Goal: Transaction & Acquisition: Book appointment/travel/reservation

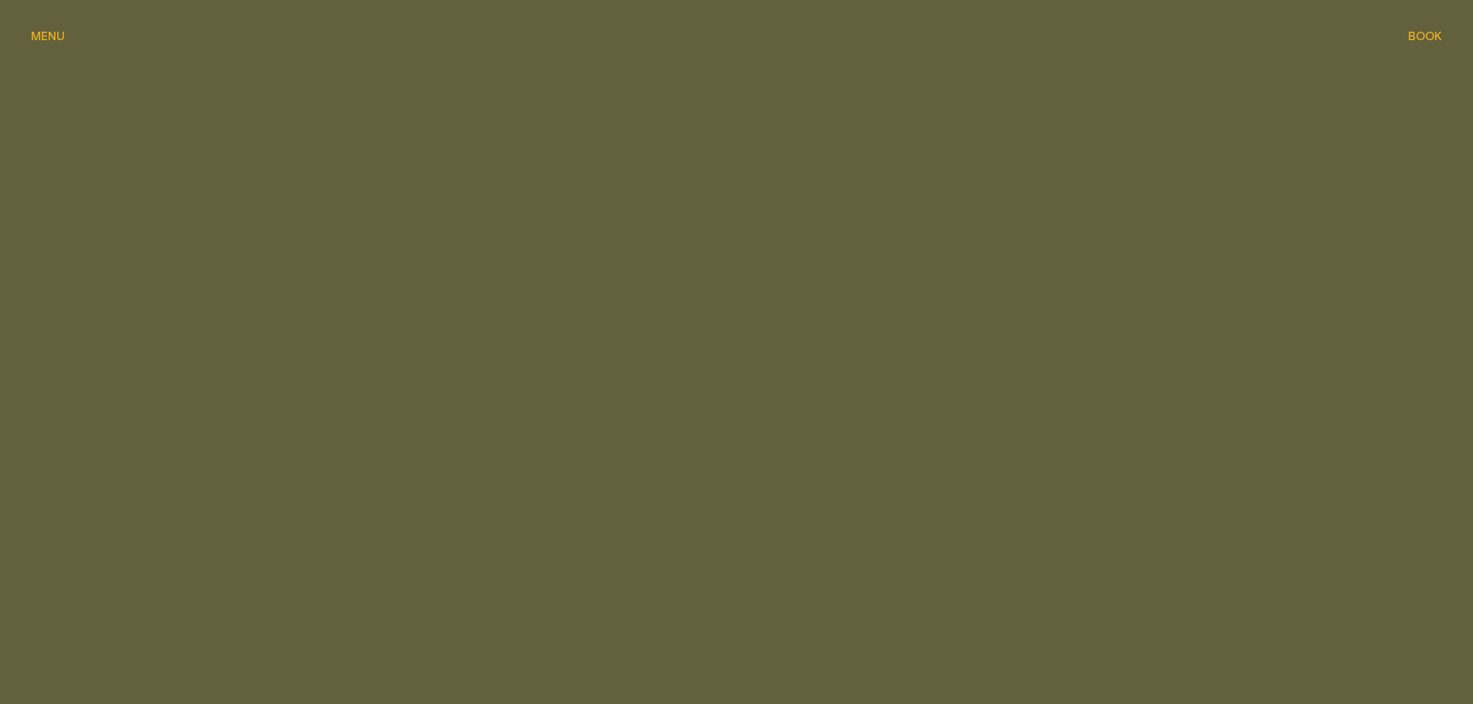
scroll to position [3577, 0]
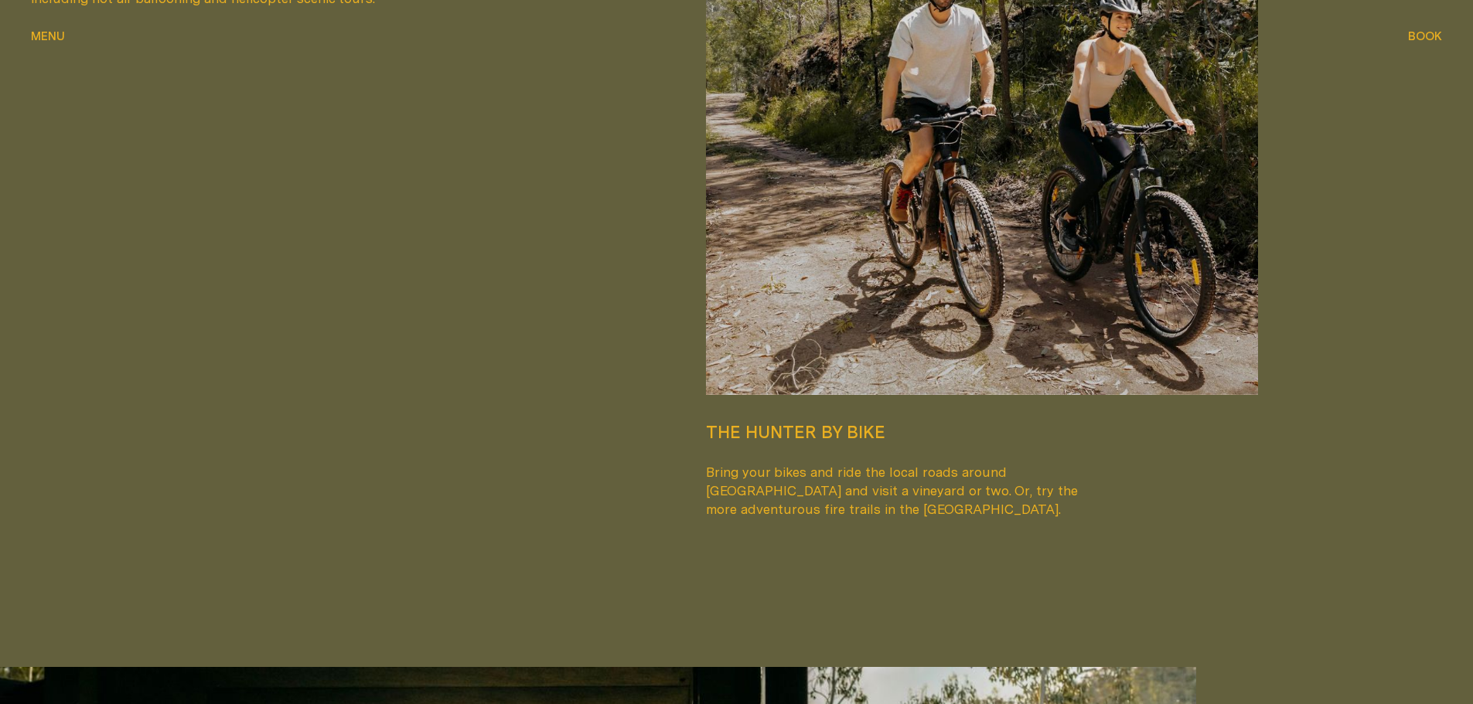
click at [51, 39] on span "Menu" at bounding box center [48, 36] width 34 height 12
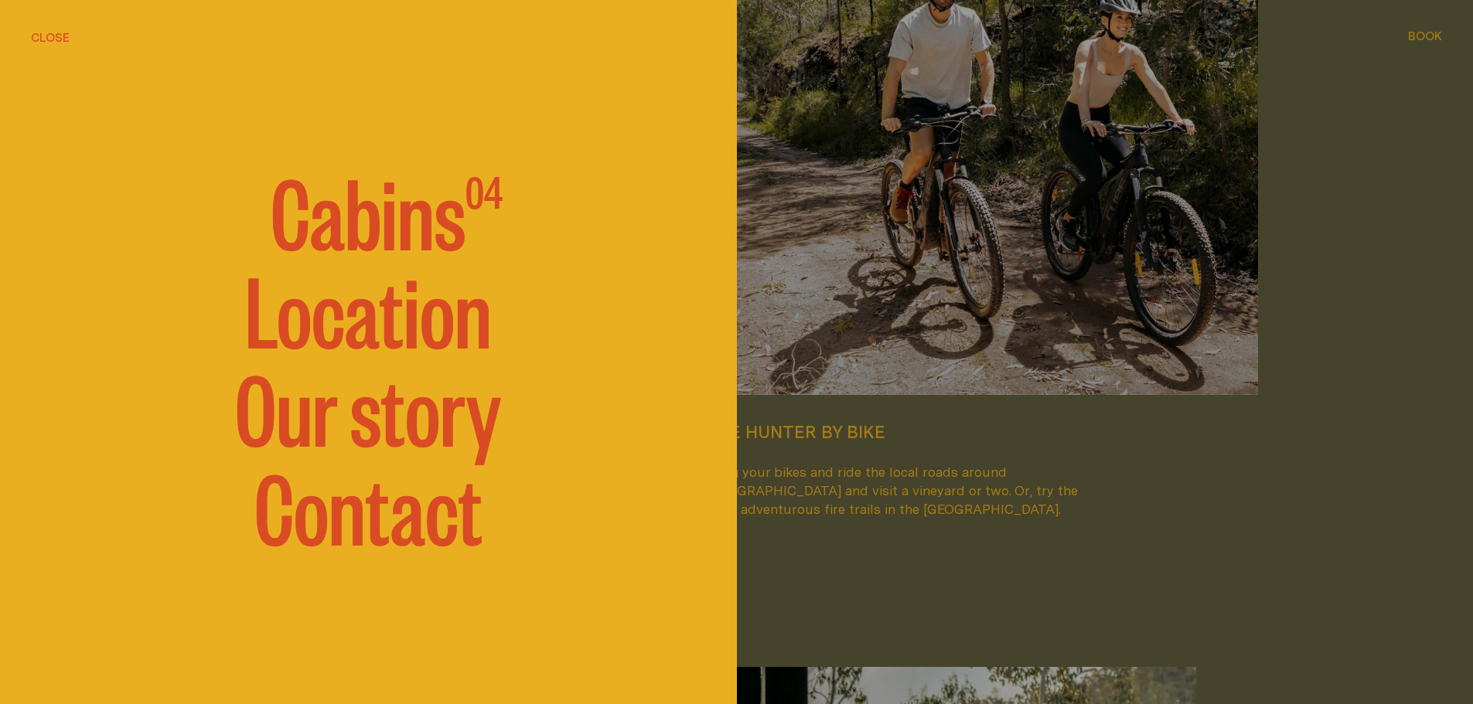
click at [411, 228] on span "Cabins" at bounding box center [368, 209] width 195 height 93
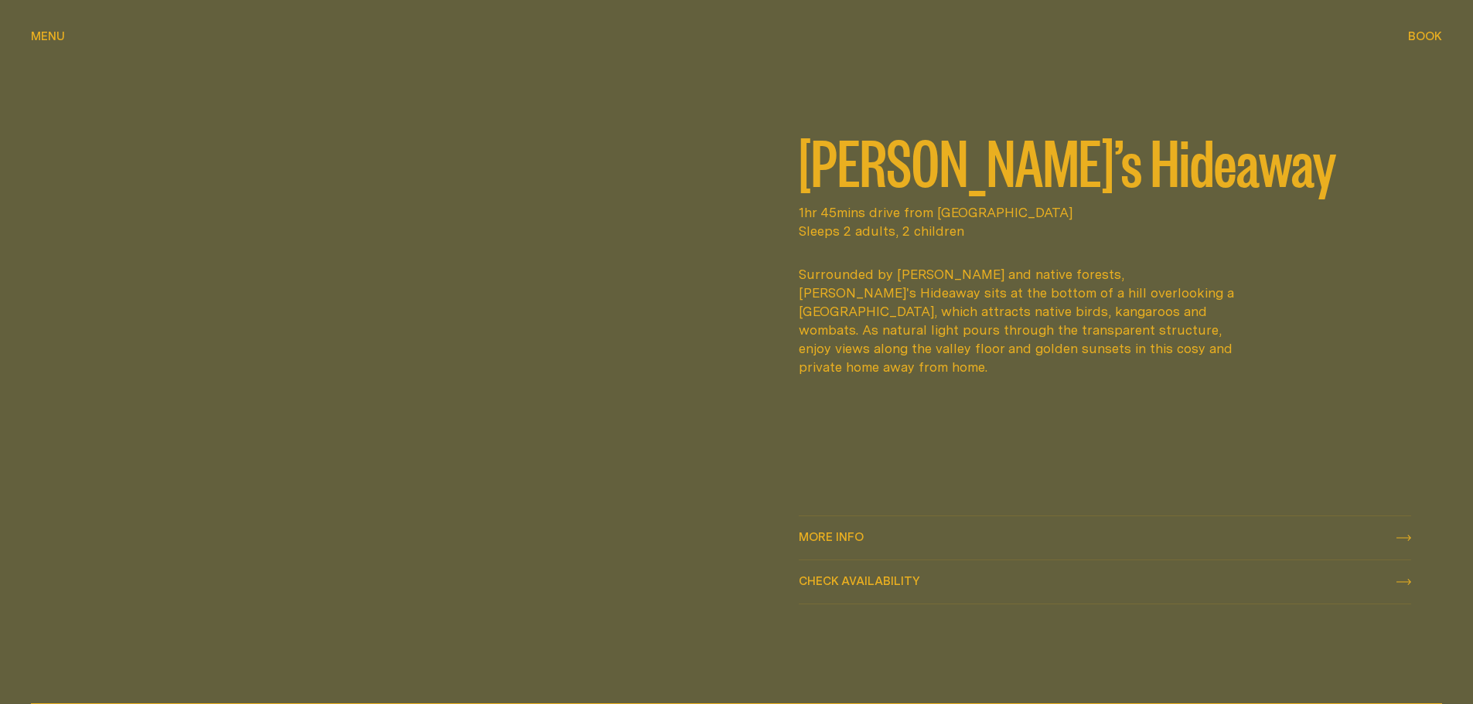
scroll to position [850, 0]
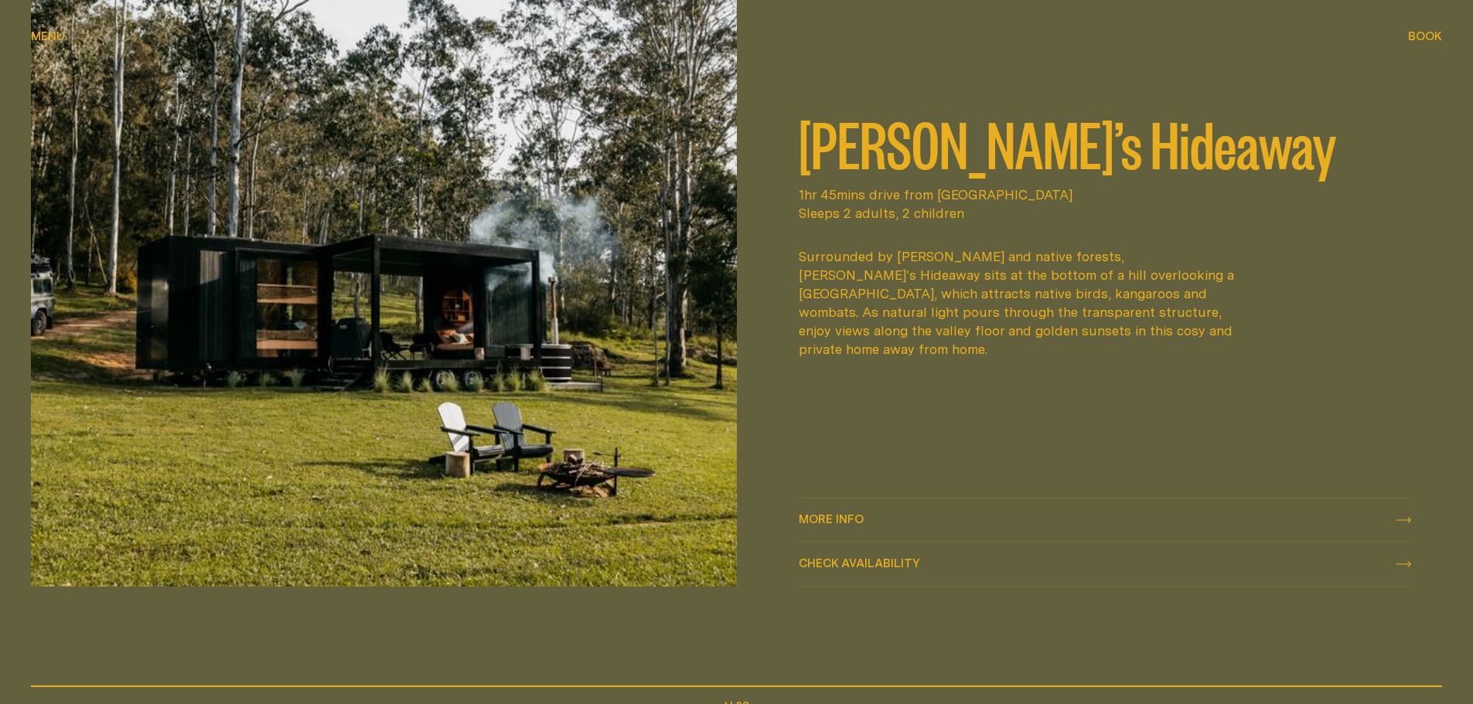
click at [567, 458] on img at bounding box center [384, 291] width 706 height 590
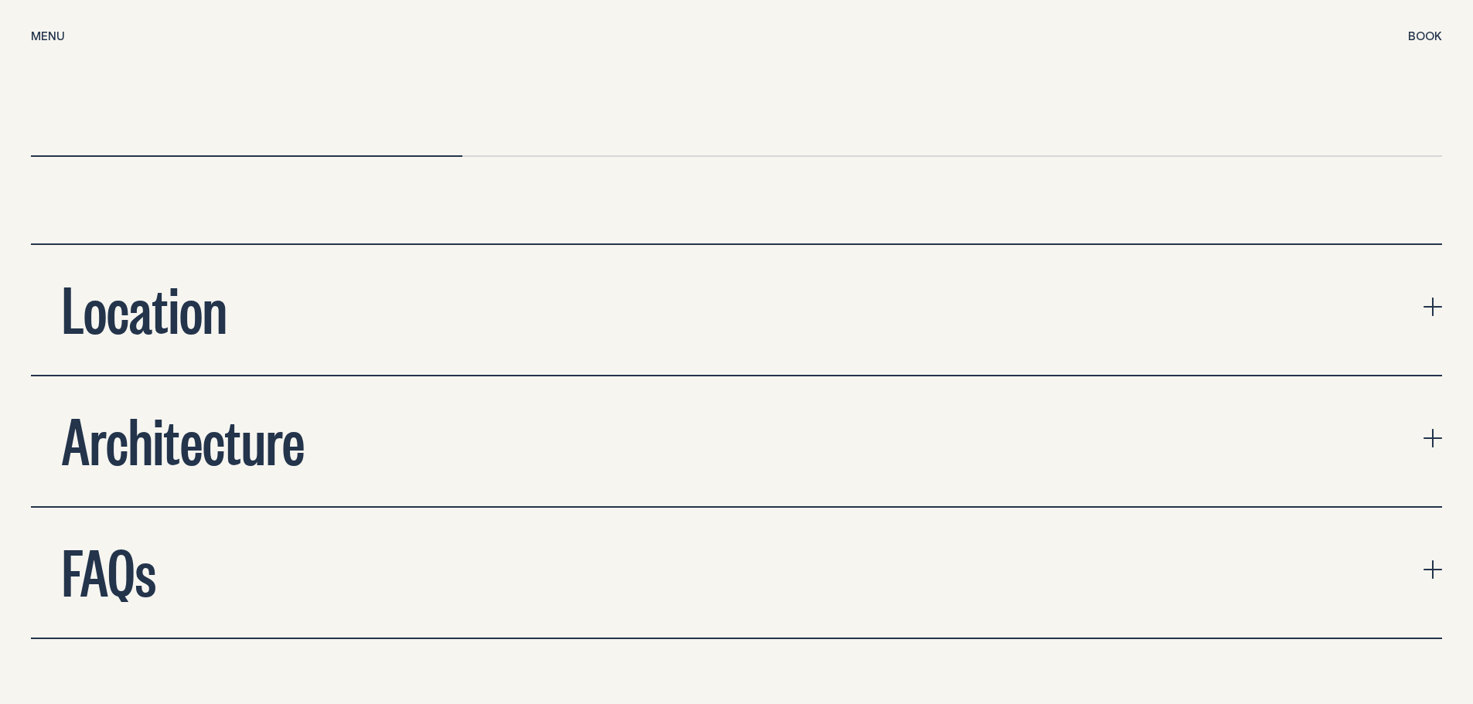
scroll to position [5567, 0]
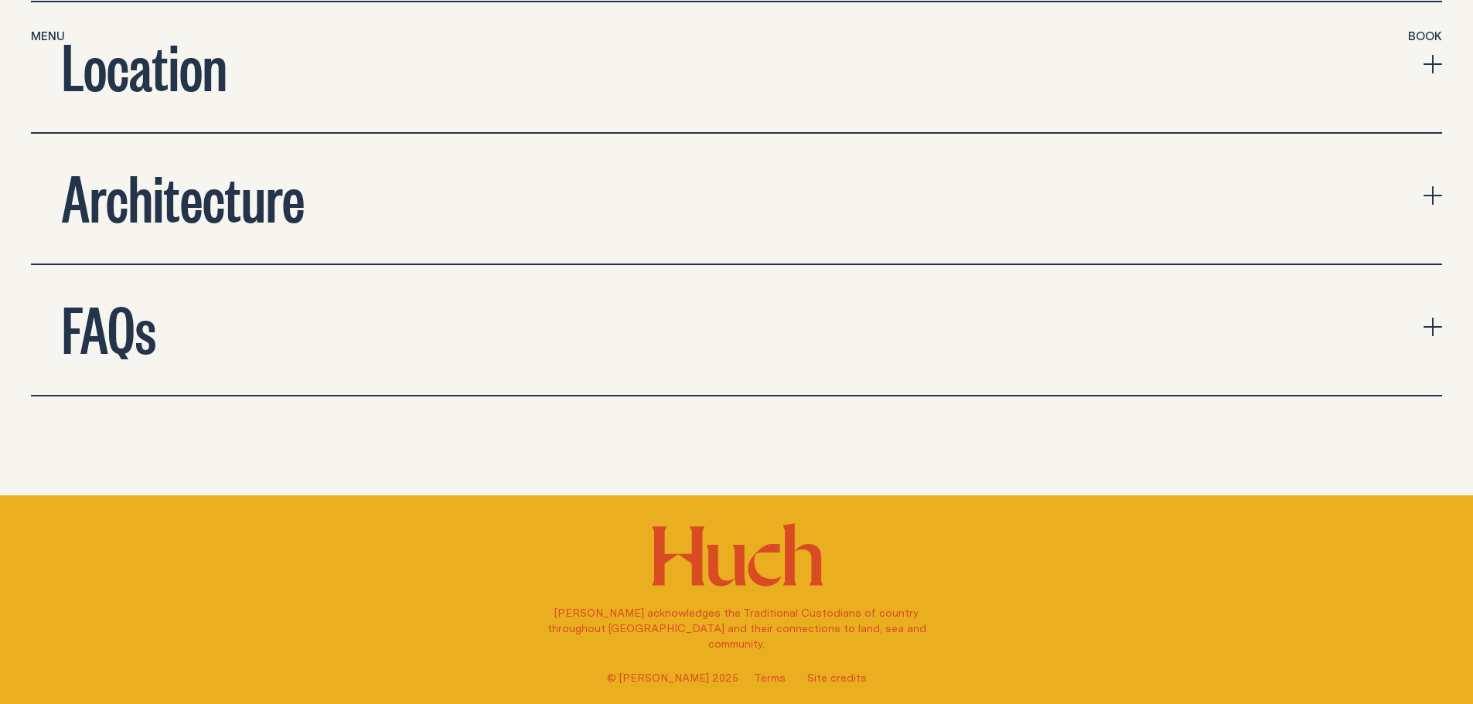
click at [250, 33] on div "Location" at bounding box center [144, 64] width 227 height 62
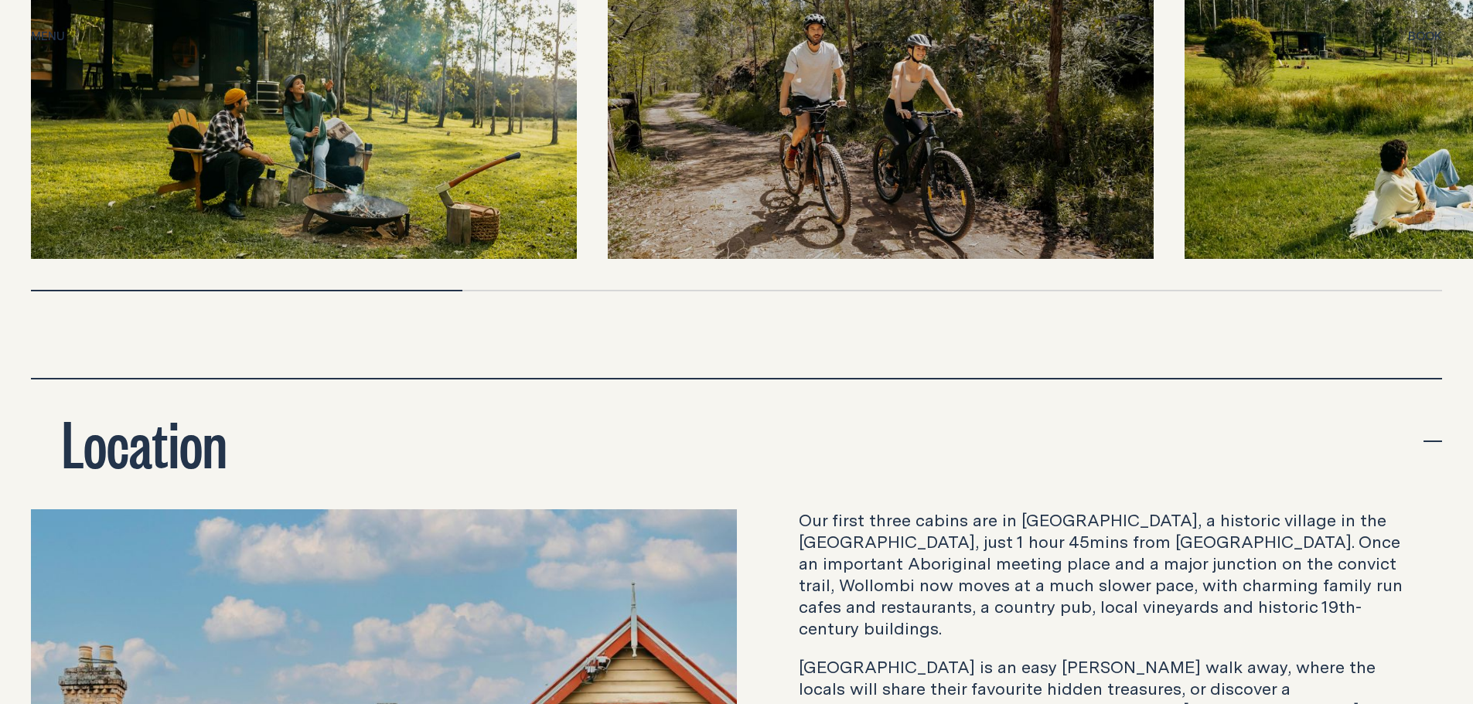
scroll to position [4999, 0]
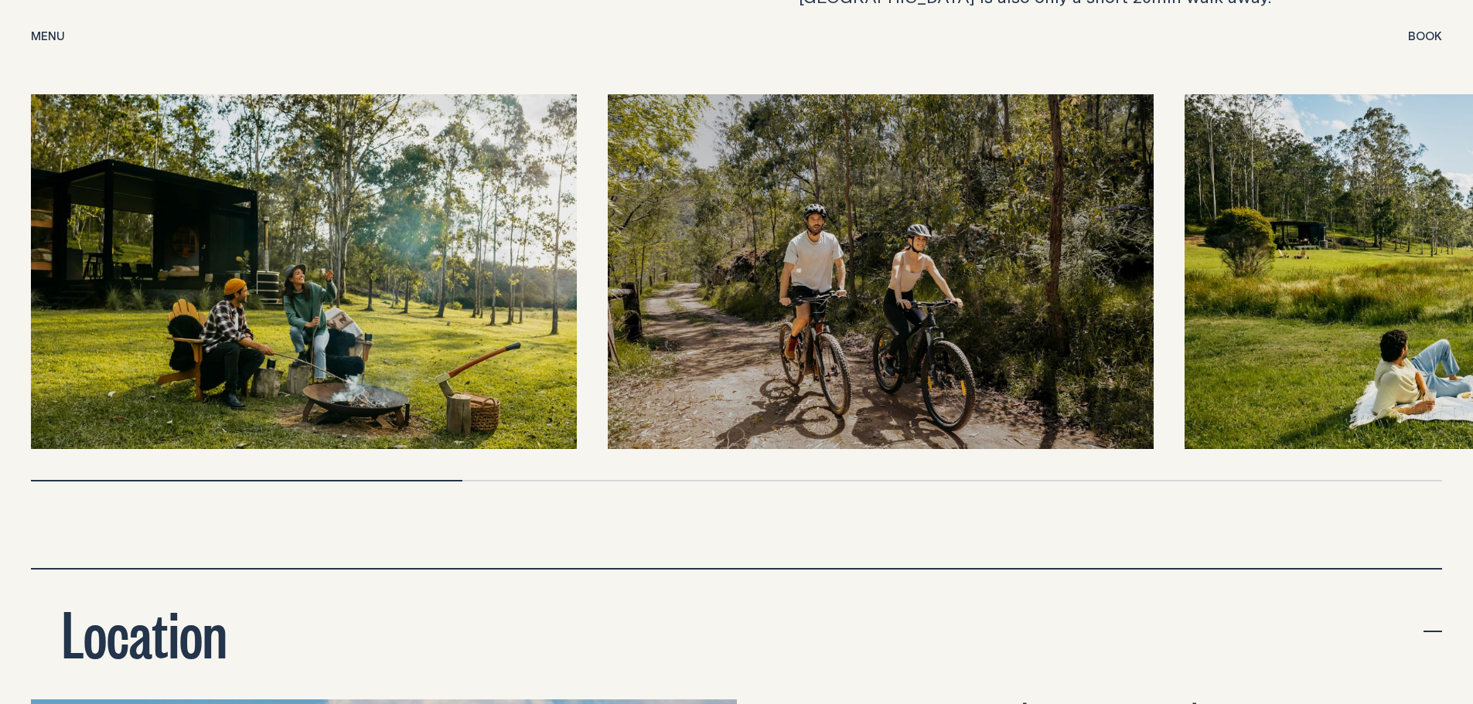
click at [1348, 222] on img at bounding box center [1457, 271] width 546 height 355
drag, startPoint x: 1313, startPoint y: 304, endPoint x: 860, endPoint y: 446, distance: 474.9
click at [861, 446] on div at bounding box center [736, 287] width 1411 height 387
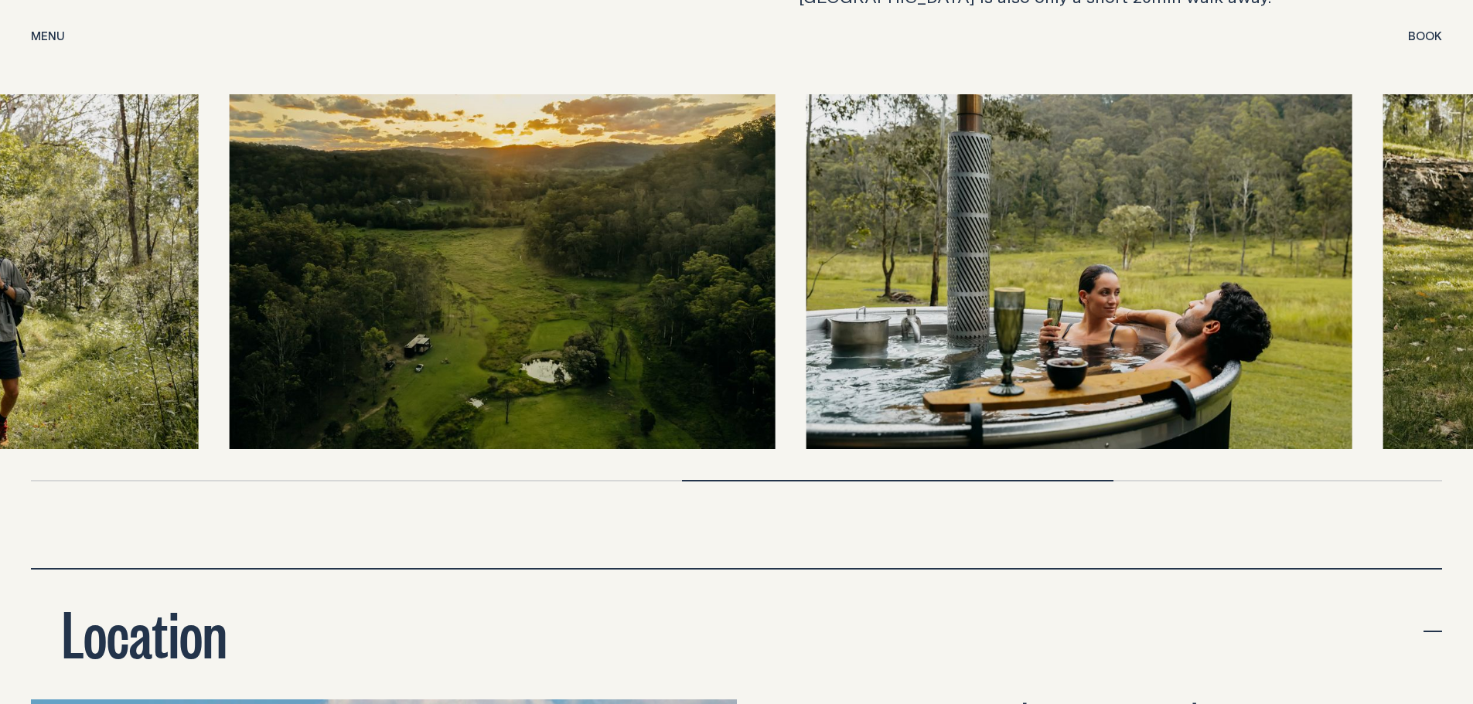
drag, startPoint x: 813, startPoint y: 368, endPoint x: 19, endPoint y: 429, distance: 797.2
click at [17, 441] on div at bounding box center [736, 287] width 1473 height 387
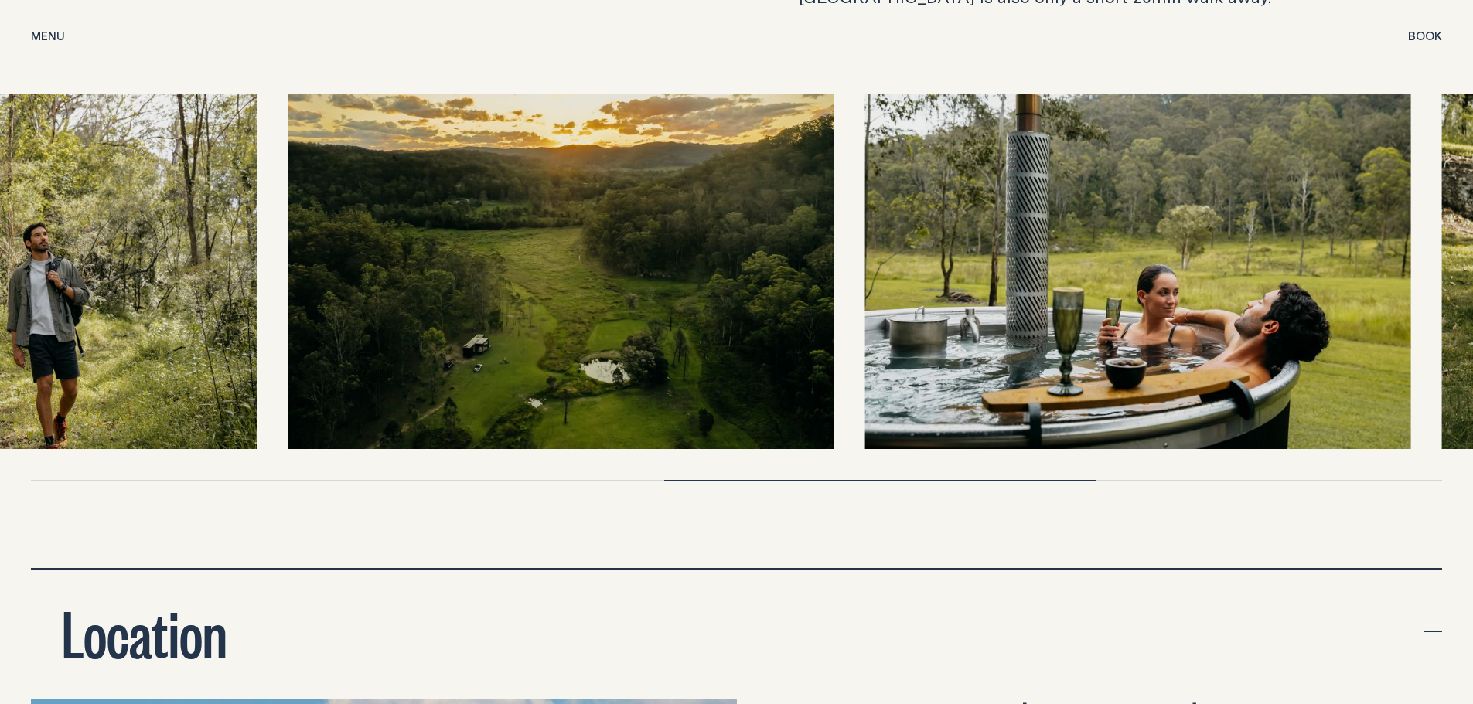
drag, startPoint x: 449, startPoint y: 261, endPoint x: 1248, endPoint y: -19, distance: 846.0
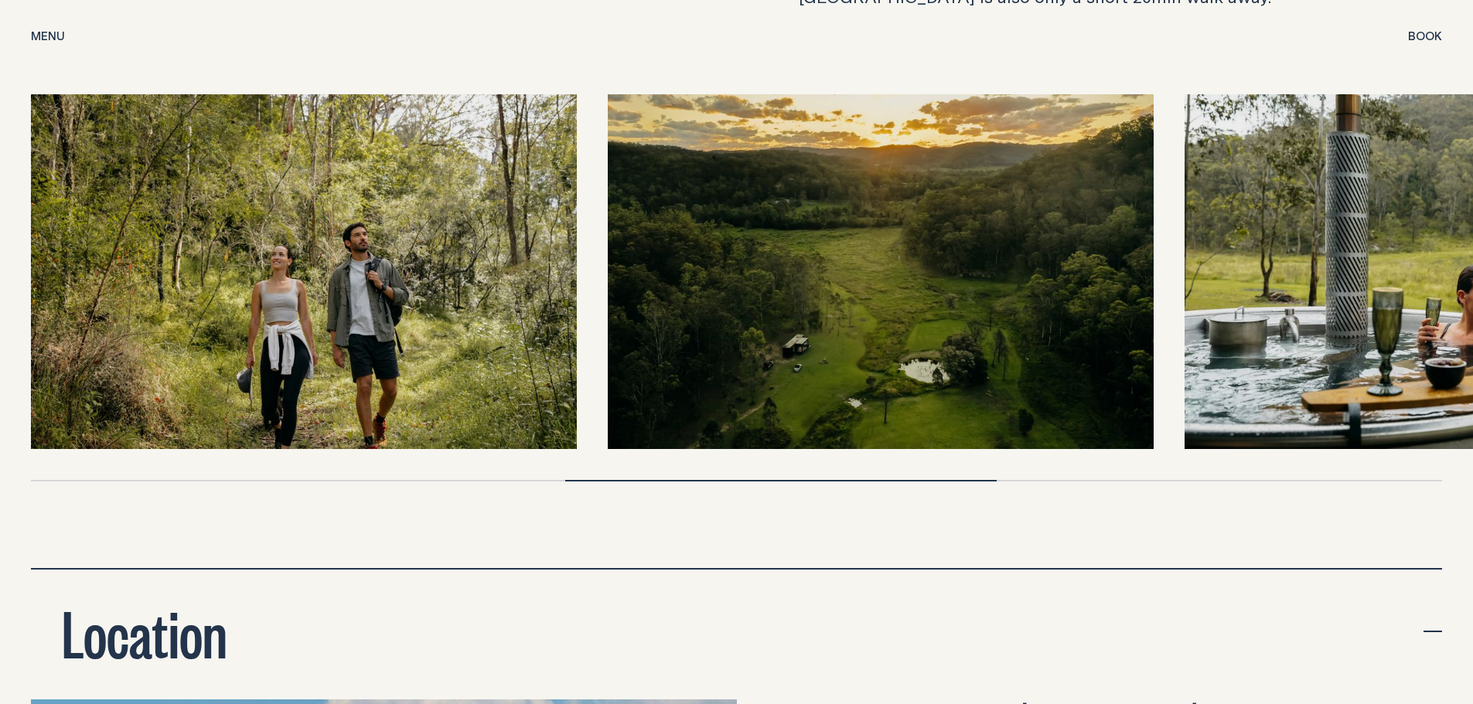
drag, startPoint x: 932, startPoint y: 215, endPoint x: 470, endPoint y: 390, distance: 493.5
click at [470, 394] on div at bounding box center [736, 271] width 1411 height 355
drag, startPoint x: 1257, startPoint y: 203, endPoint x: 1076, endPoint y: 371, distance: 247.3
click at [966, 426] on div at bounding box center [736, 271] width 1411 height 355
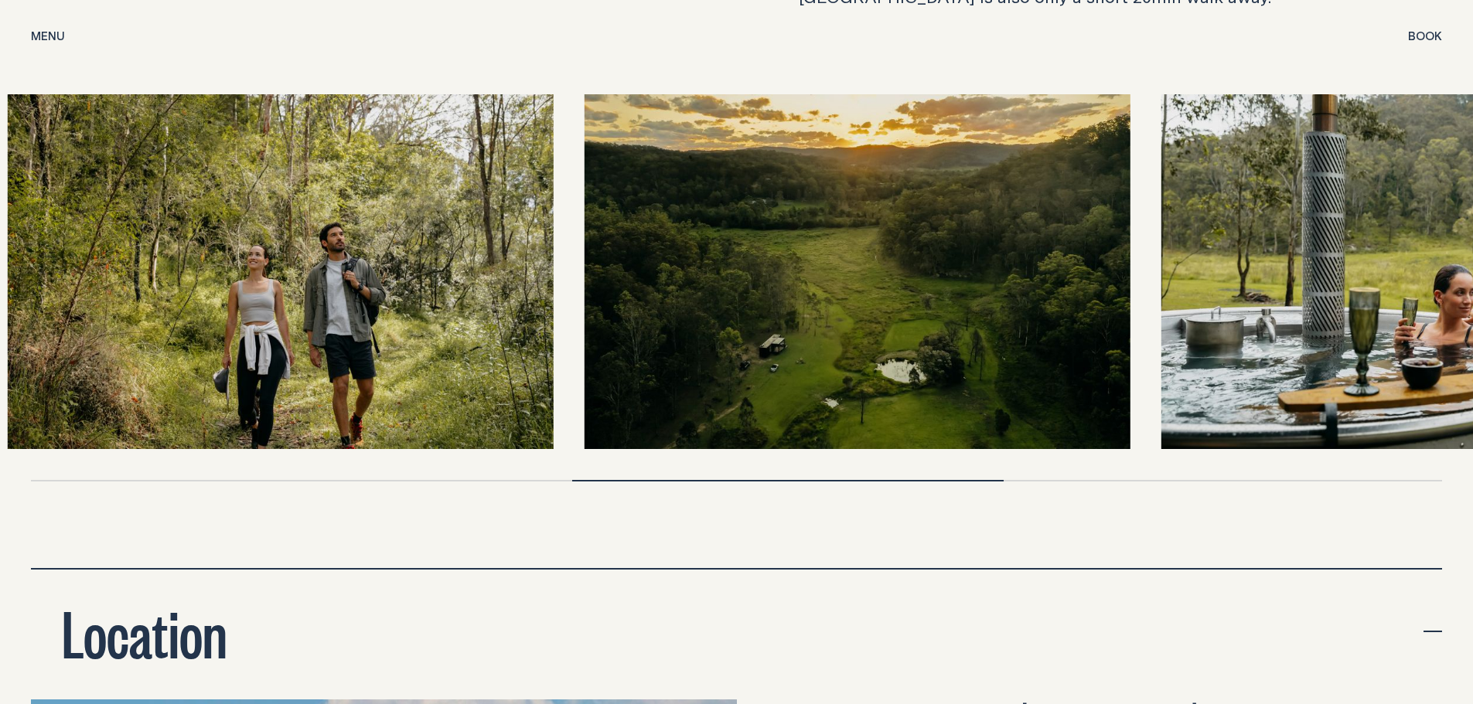
drag, startPoint x: 1453, startPoint y: 360, endPoint x: 765, endPoint y: 524, distance: 706.6
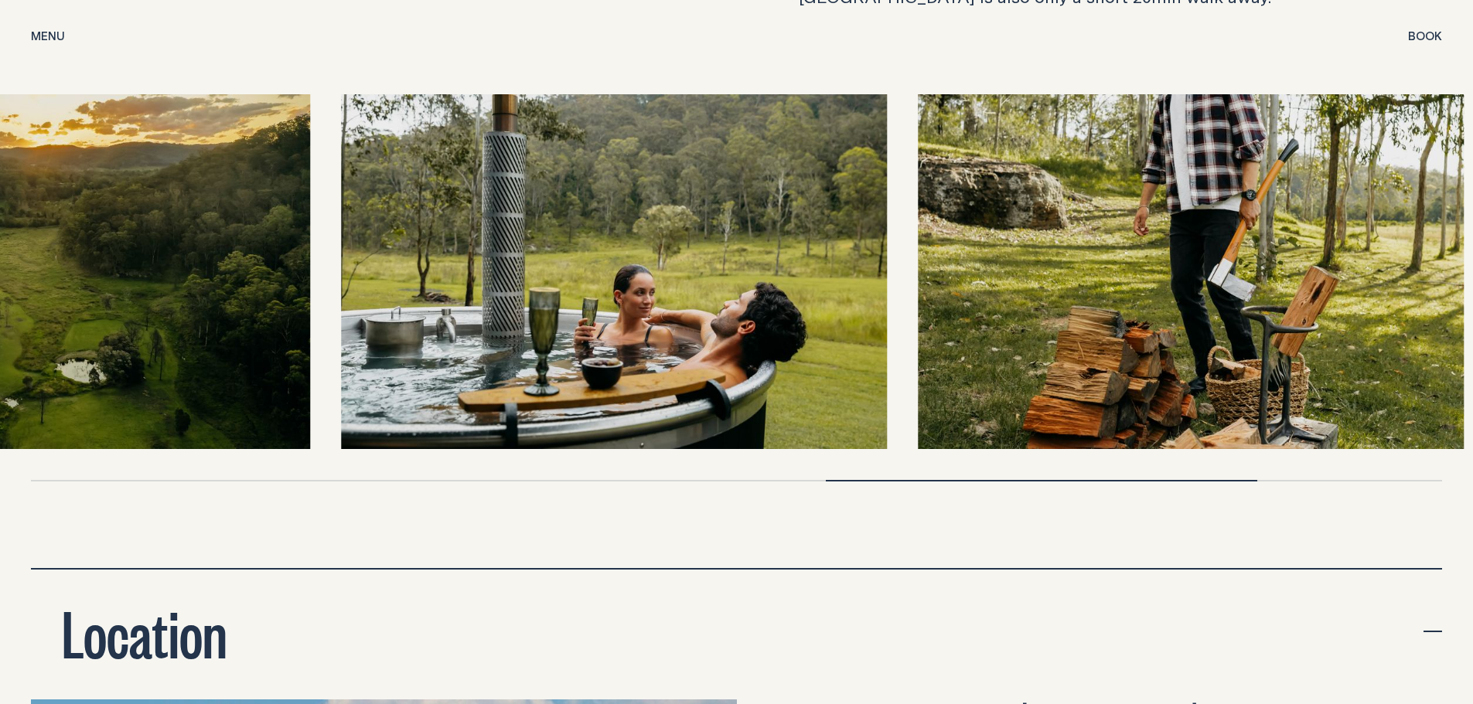
drag, startPoint x: 1303, startPoint y: 315, endPoint x: 322, endPoint y: 632, distance: 1031.3
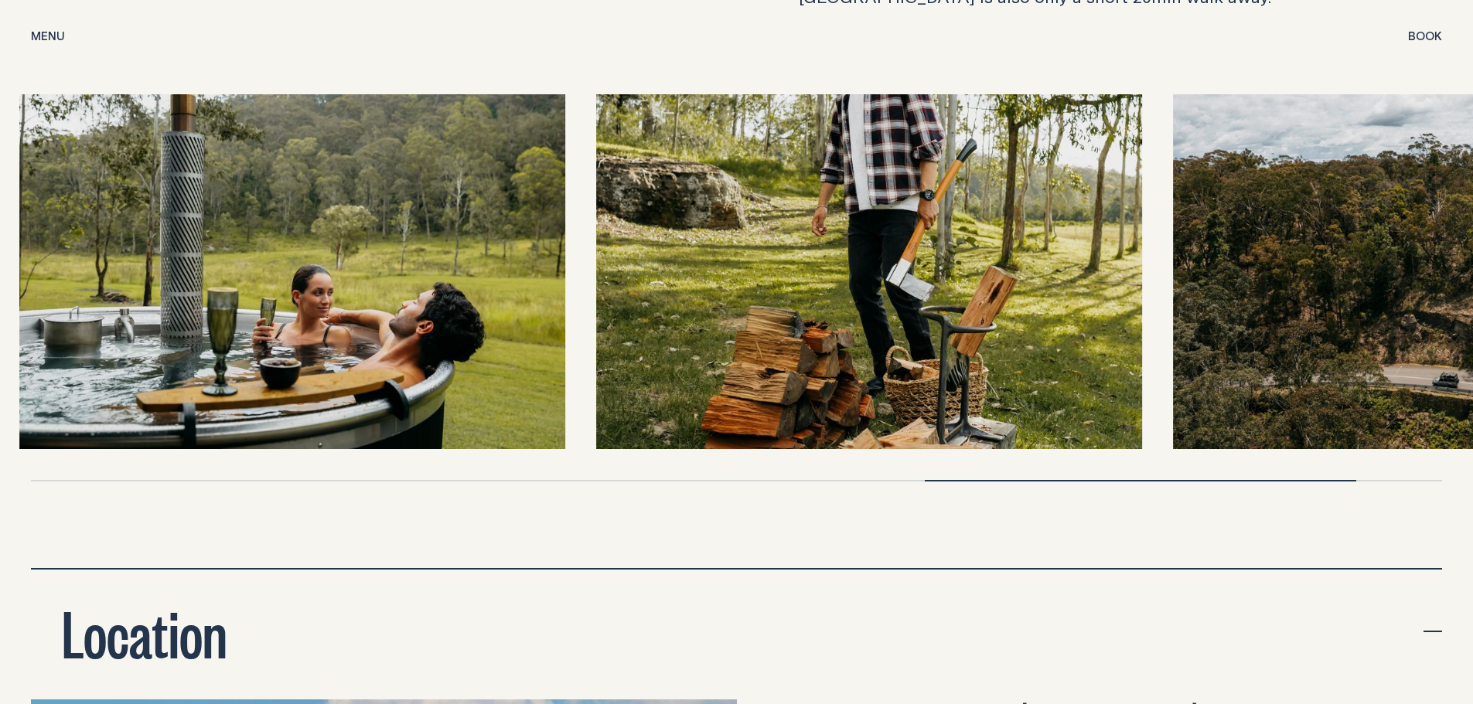
drag, startPoint x: 1291, startPoint y: 290, endPoint x: 1278, endPoint y: 274, distance: 20.3
click at [1278, 274] on img at bounding box center [1446, 271] width 546 height 355
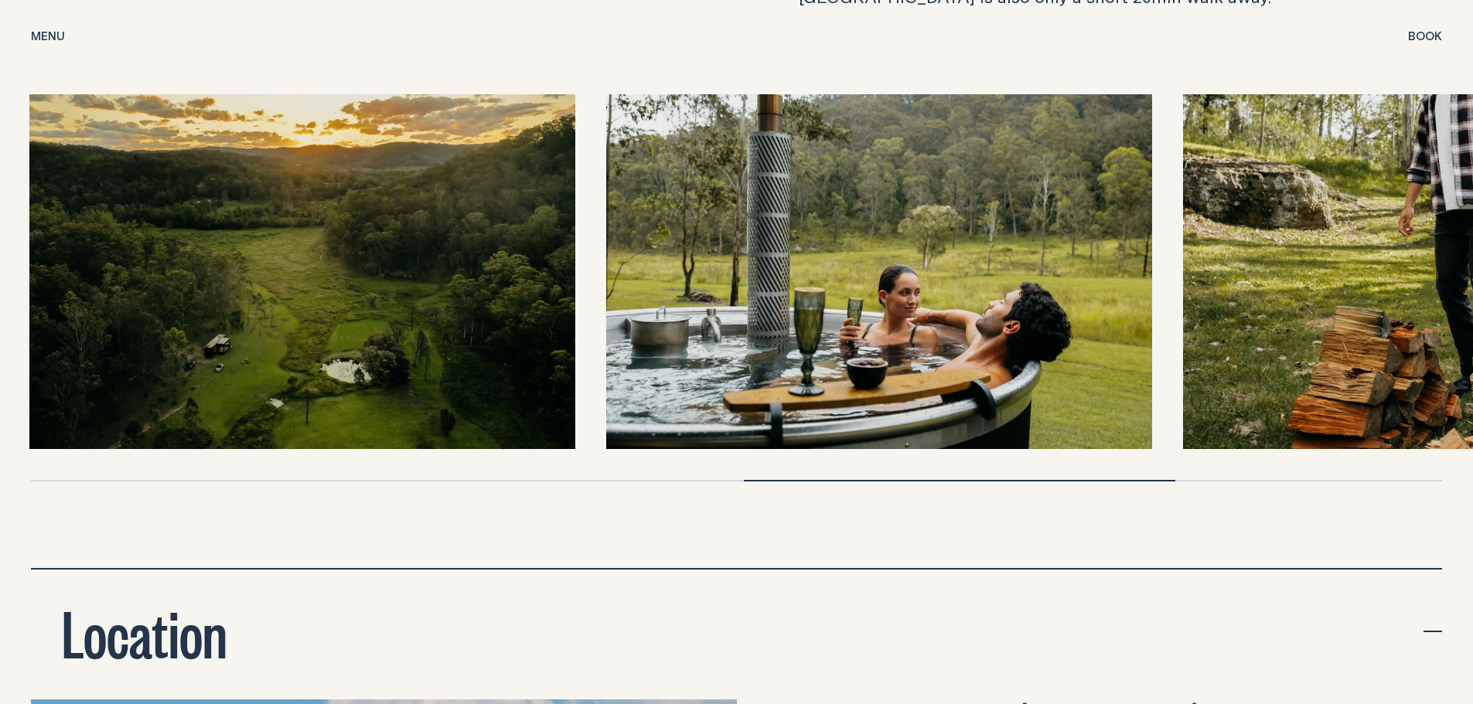
drag, startPoint x: 885, startPoint y: 395, endPoint x: 1543, endPoint y: 134, distance: 708.0
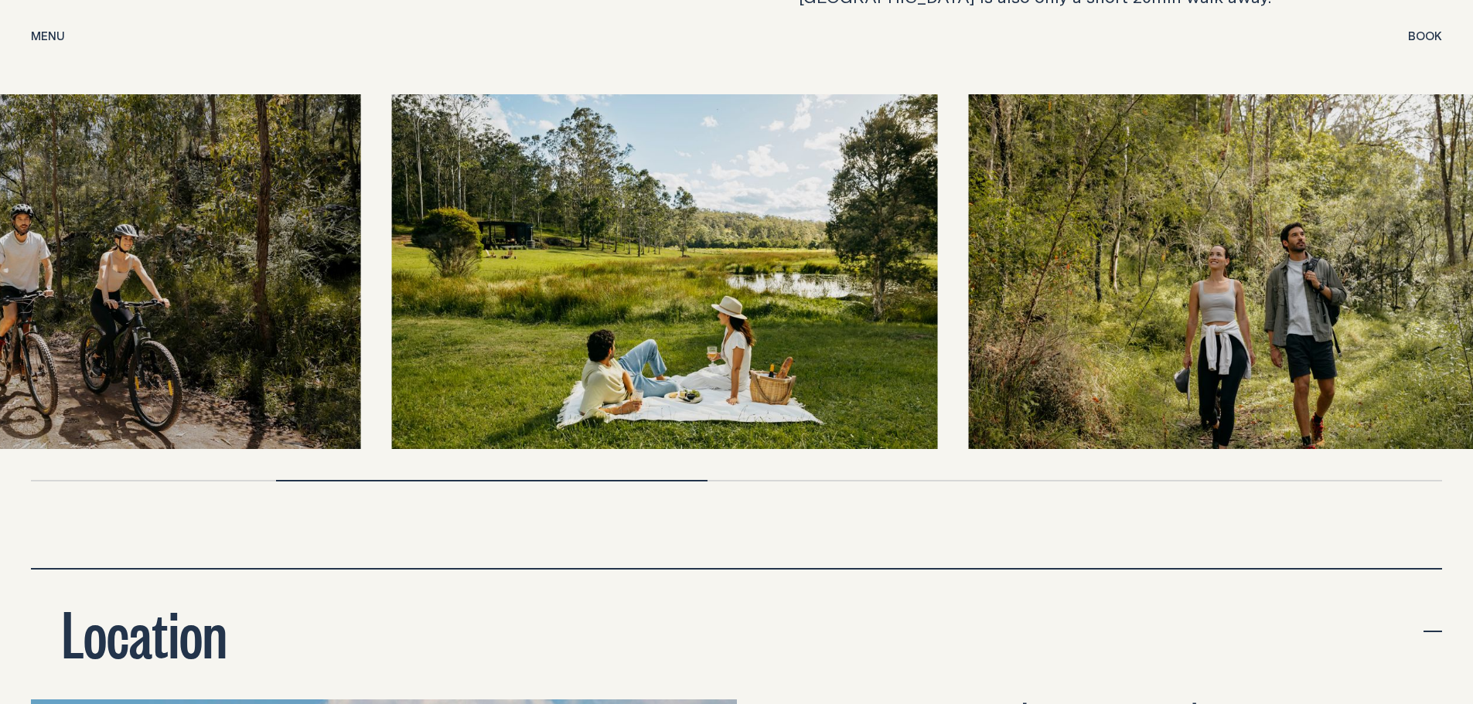
drag, startPoint x: 128, startPoint y: 369, endPoint x: 816, endPoint y: 70, distance: 750.0
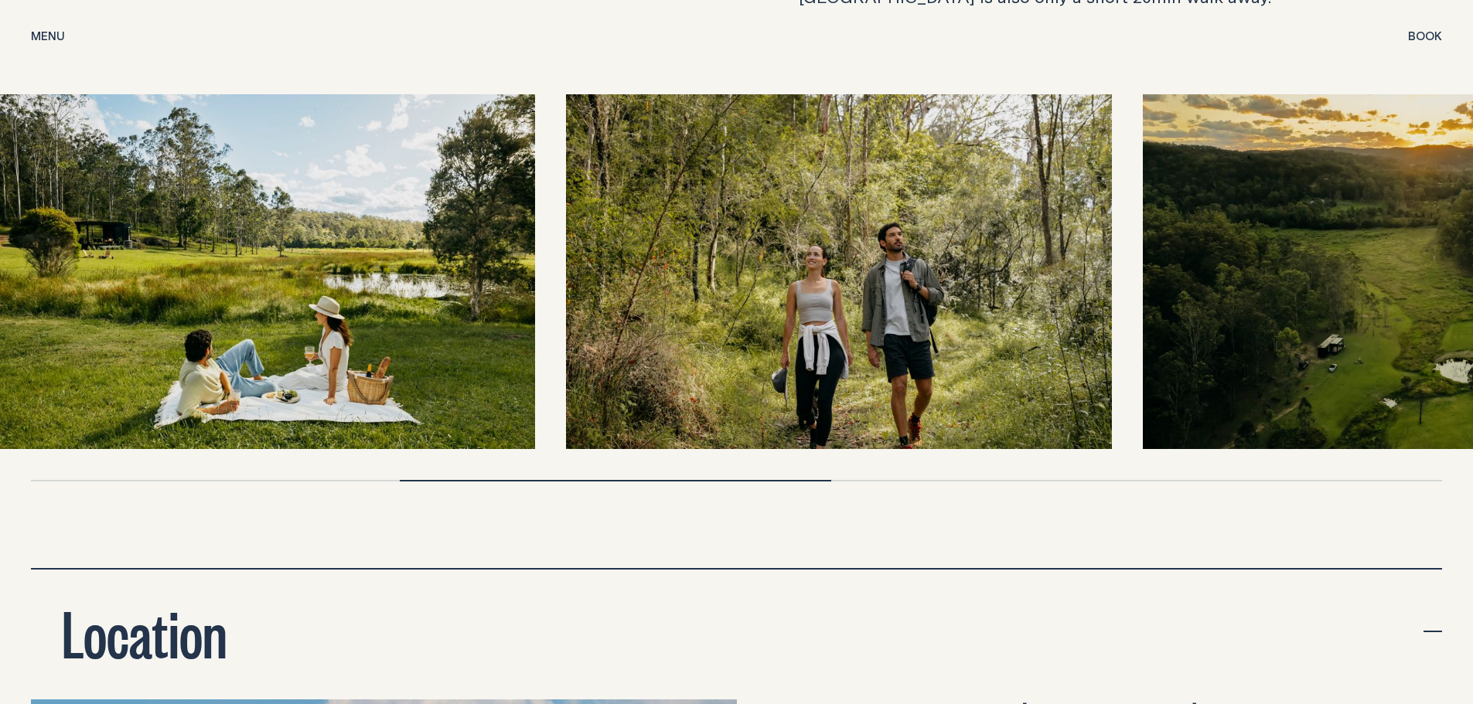
drag, startPoint x: 1117, startPoint y: 270, endPoint x: 483, endPoint y: 272, distance: 634.0
click at [483, 272] on img at bounding box center [262, 271] width 546 height 355
